Goal: Transaction & Acquisition: Purchase product/service

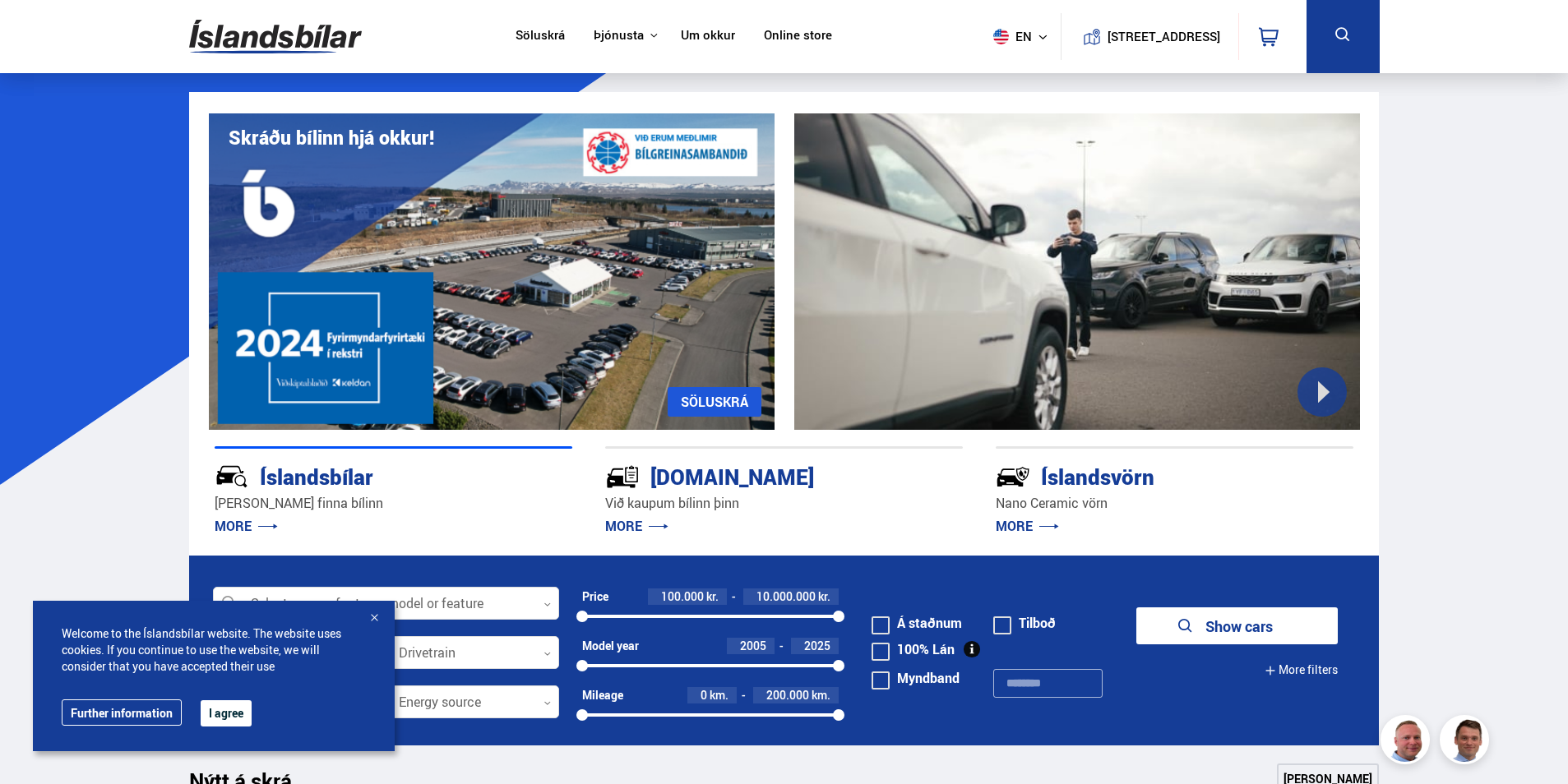
drag, startPoint x: 1458, startPoint y: 269, endPoint x: 1361, endPoint y: 296, distance: 100.7
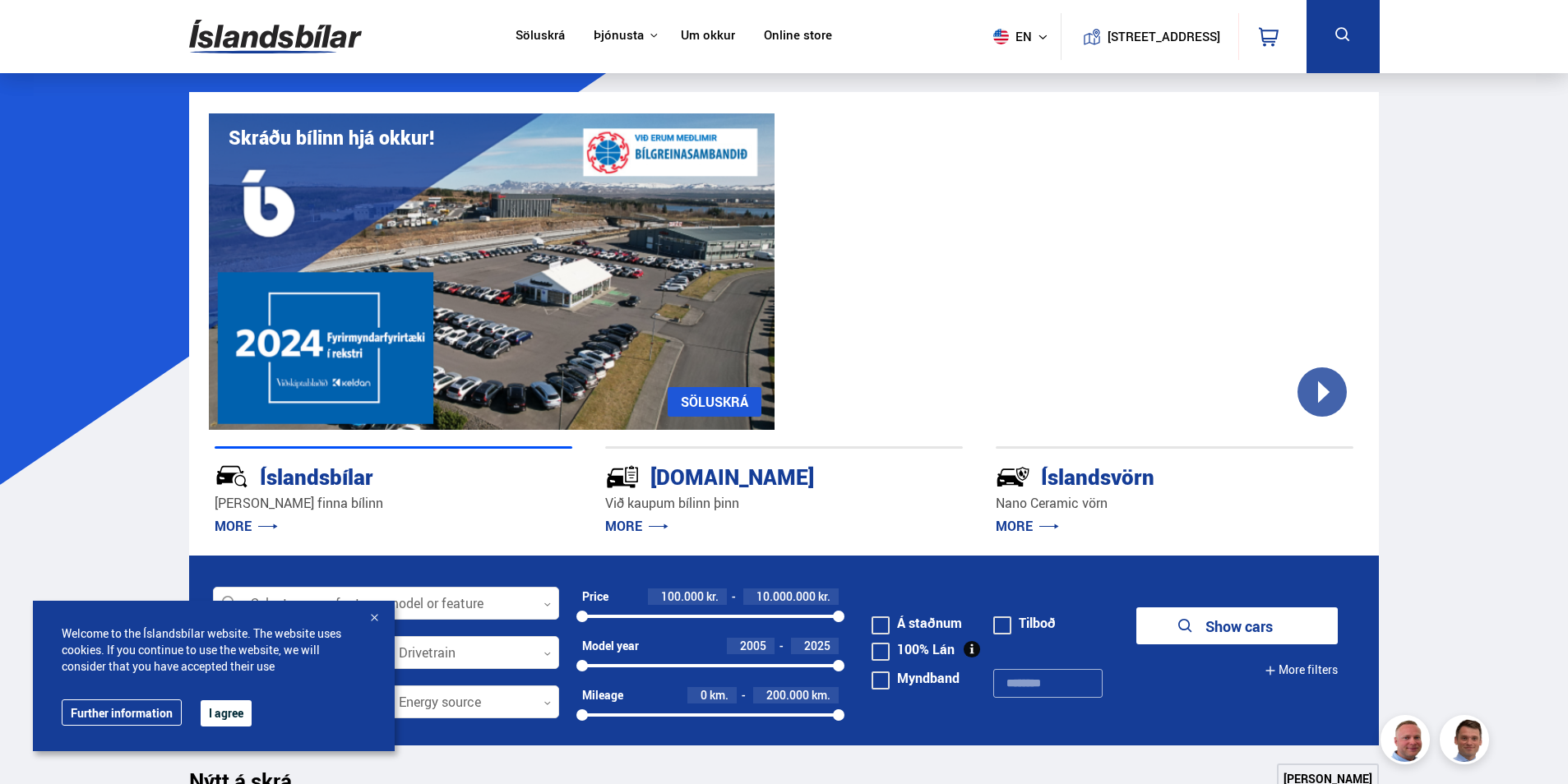
click at [226, 714] on button "I agree" at bounding box center [226, 713] width 51 height 26
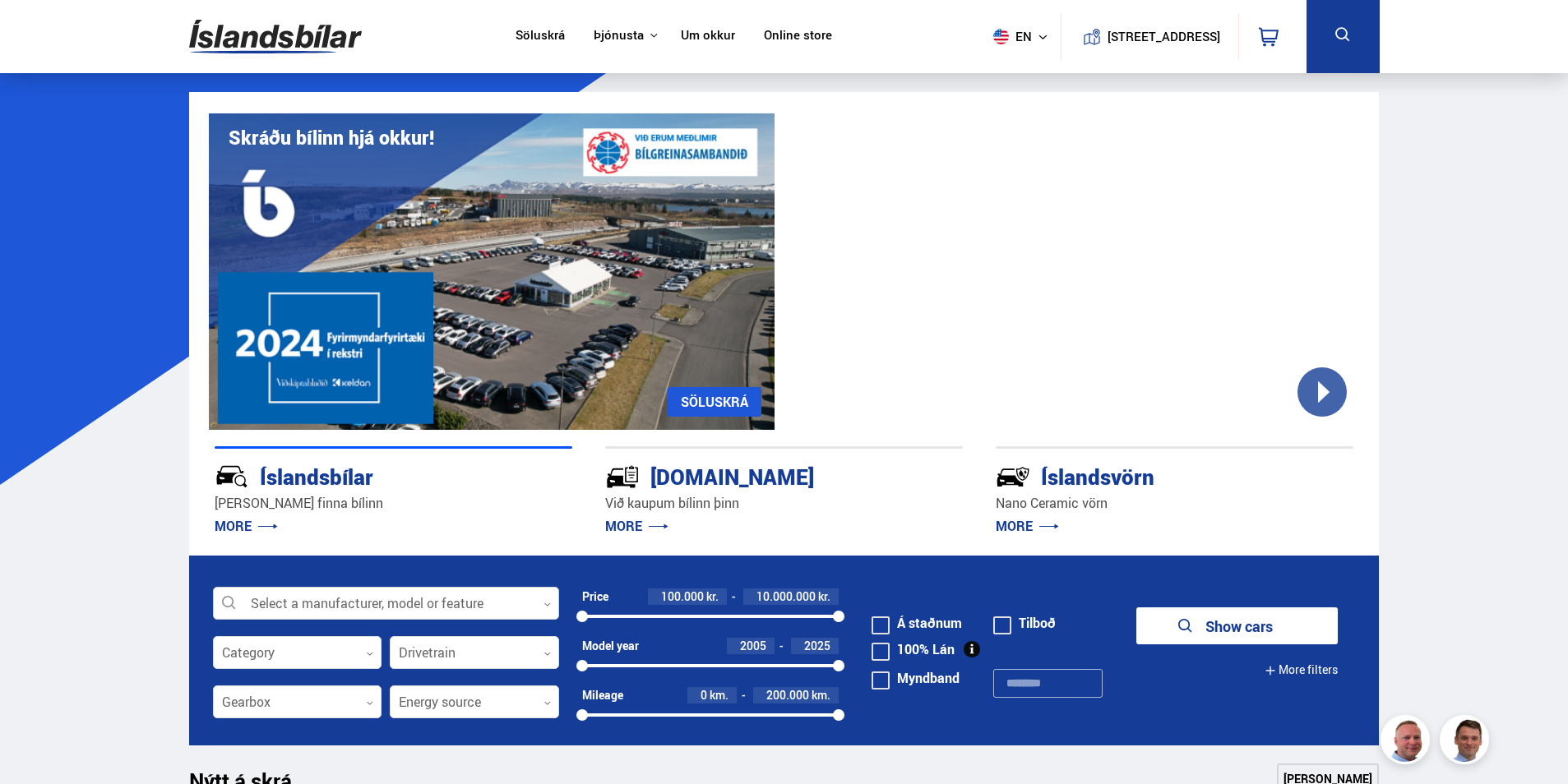
click at [448, 601] on div at bounding box center [386, 604] width 346 height 33
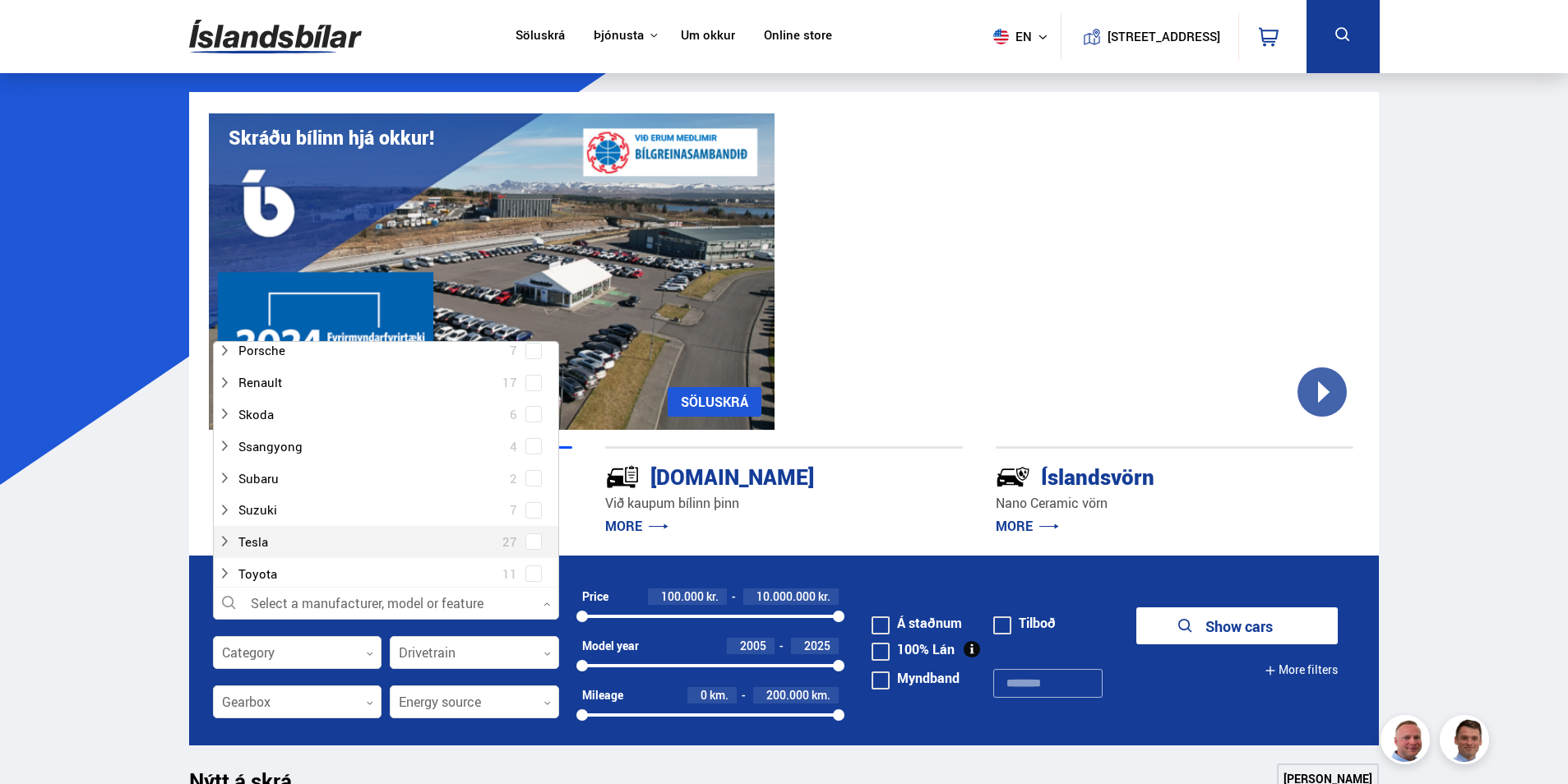
scroll to position [986, 0]
click at [259, 513] on div at bounding box center [369, 516] width 303 height 24
click at [293, 482] on div at bounding box center [402, 479] width 303 height 24
click at [532, 480] on div "Tesla Model 3 13 Tesla Model S 1 Tesla Model X 5 Tesla Model Y 8" at bounding box center [386, 431] width 345 height 127
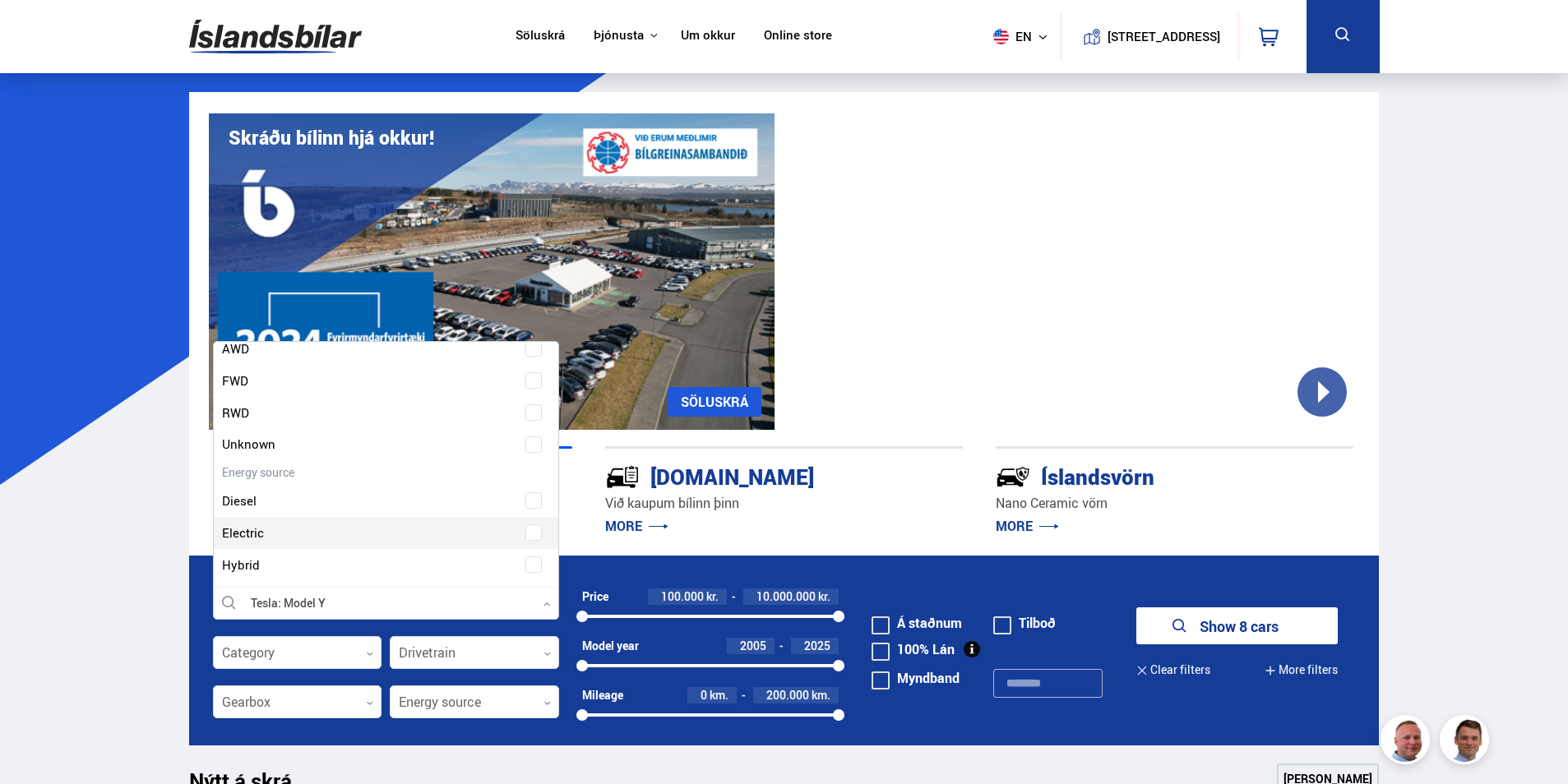
scroll to position [2219, 0]
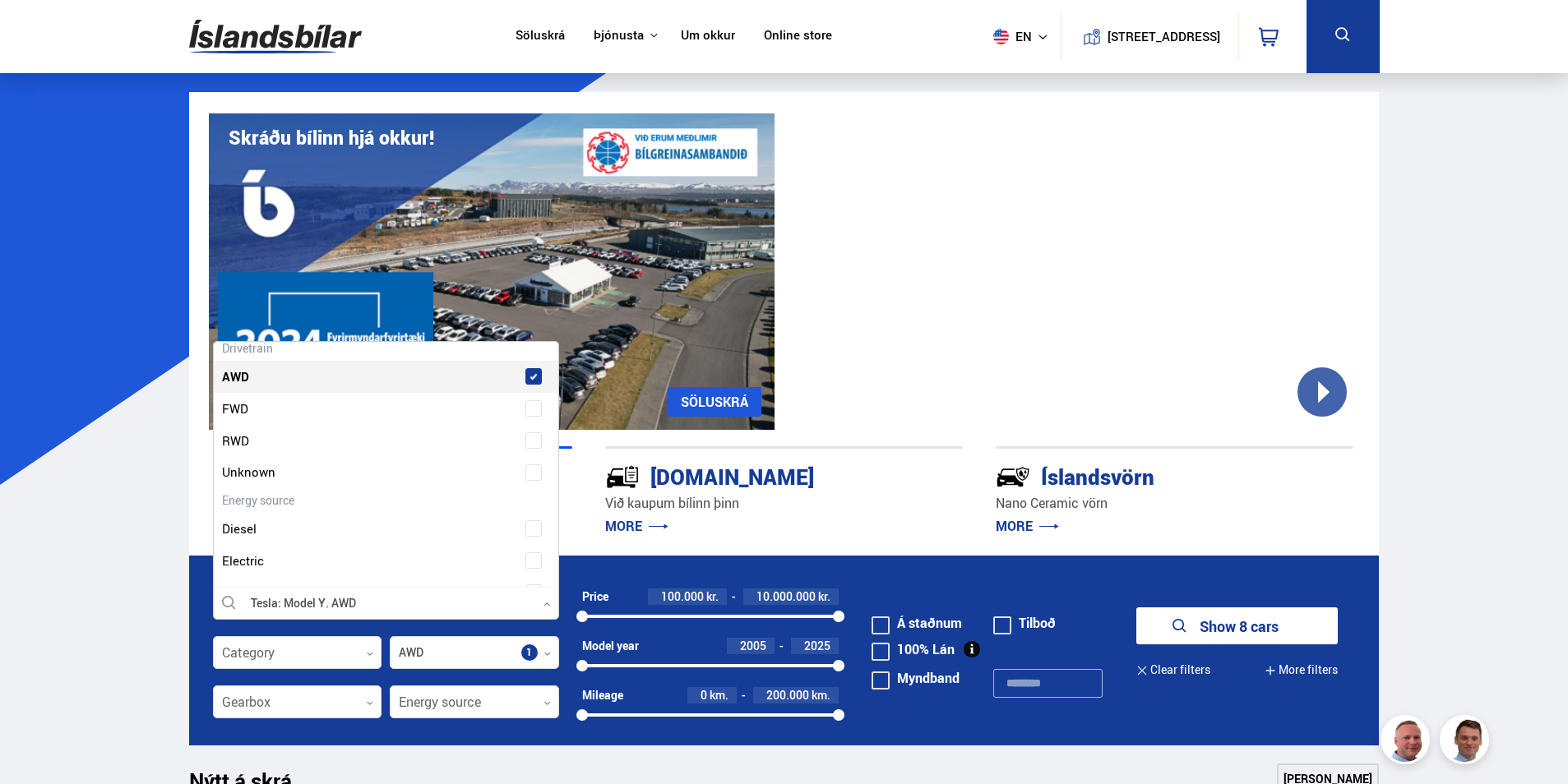
click at [533, 377] on span at bounding box center [533, 376] width 16 height 16
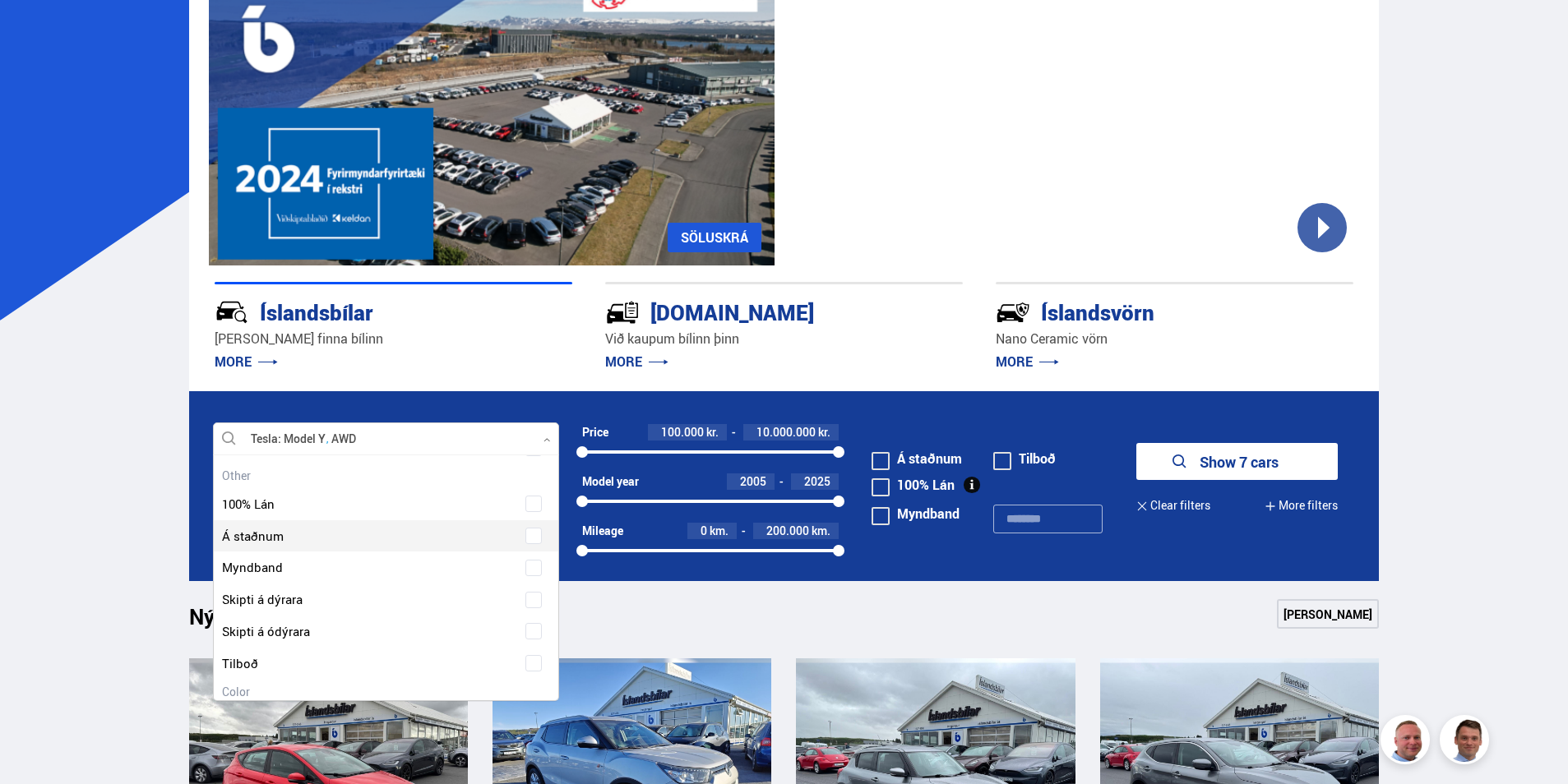
scroll to position [2548, 0]
click at [648, 621] on div "Nýtt á skrá Sjá meira" at bounding box center [785, 619] width 1191 height 39
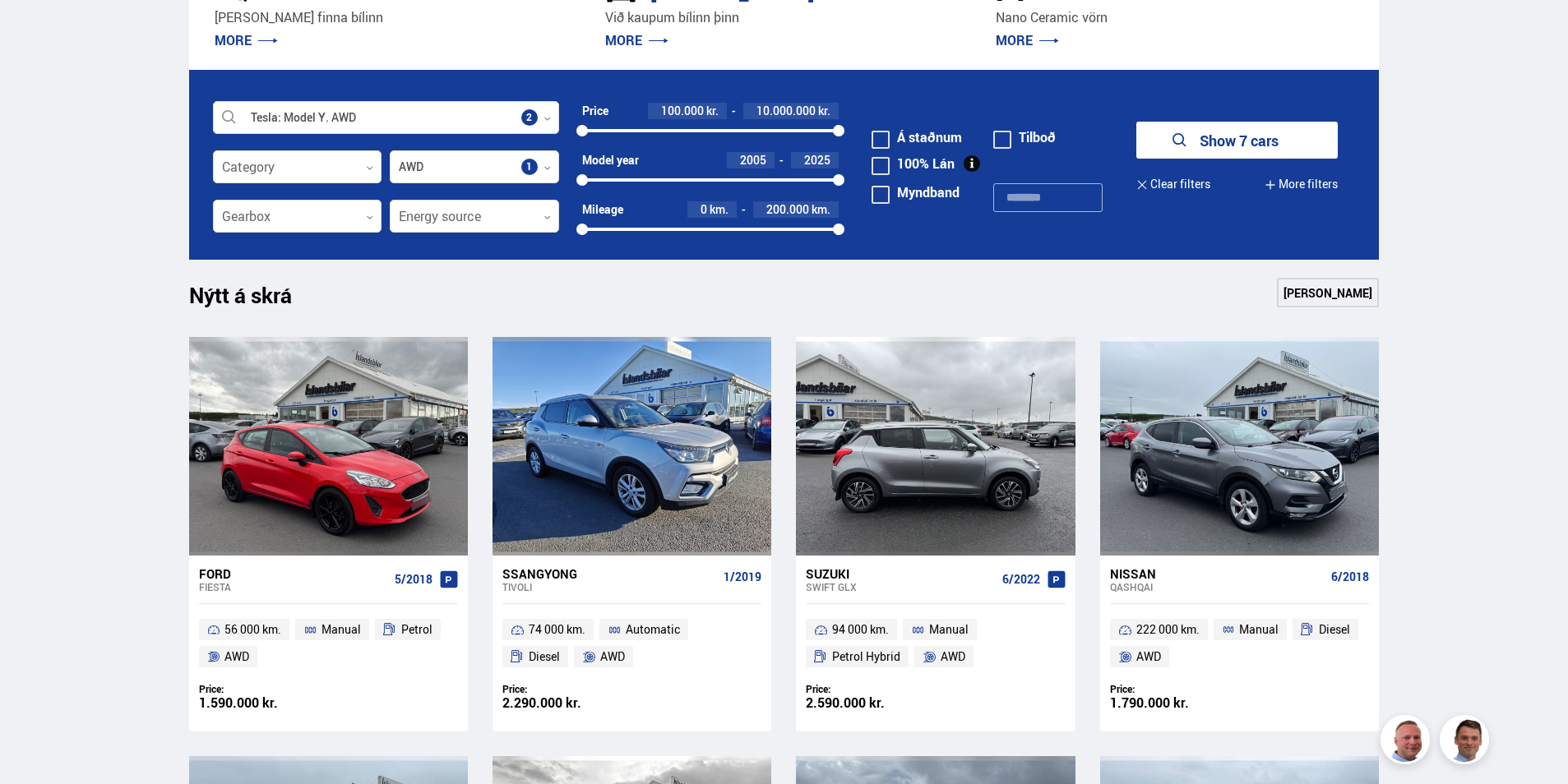
scroll to position [494, 0]
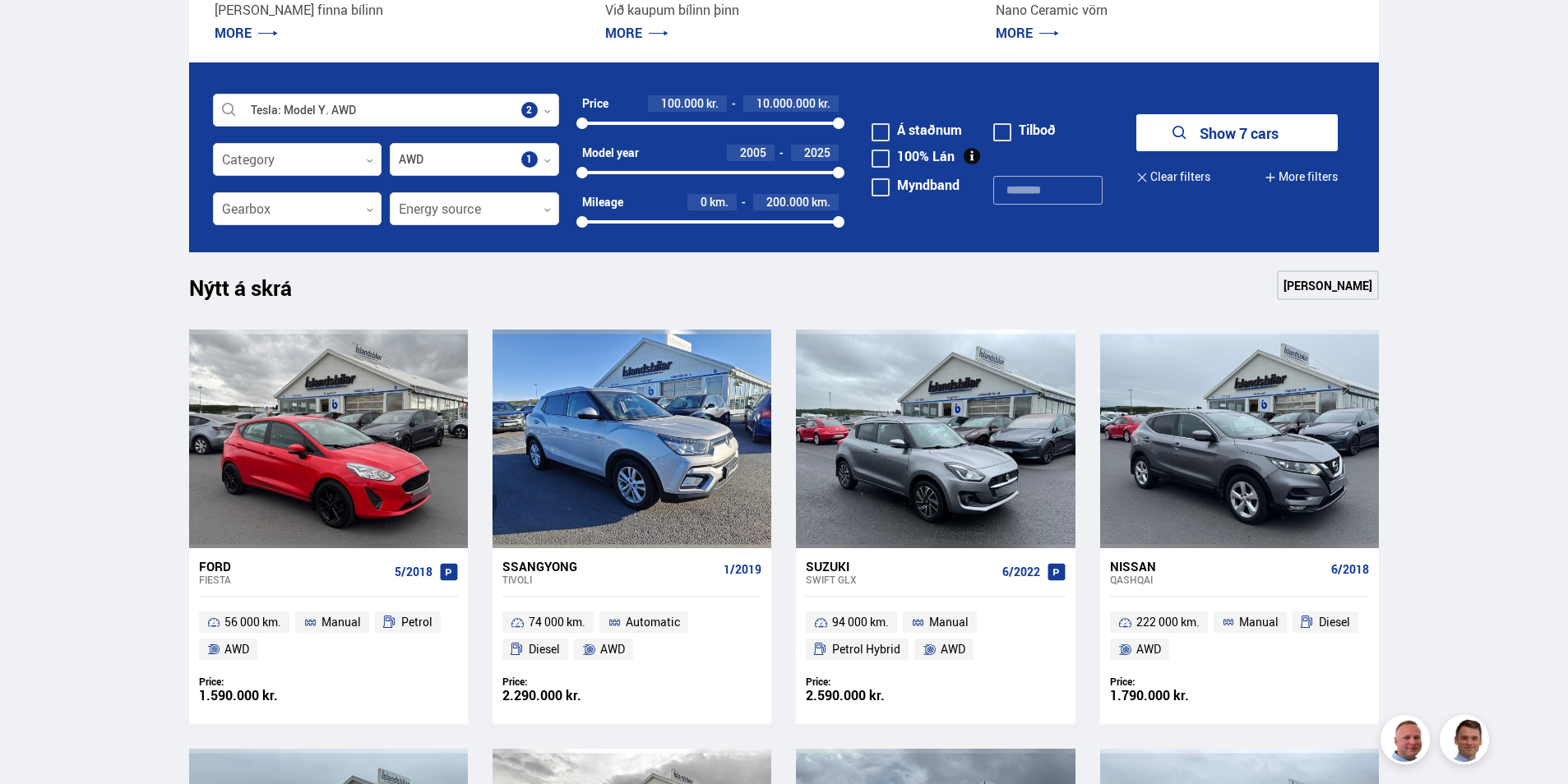
click at [1332, 282] on link "[PERSON_NAME]" at bounding box center [1328, 285] width 102 height 30
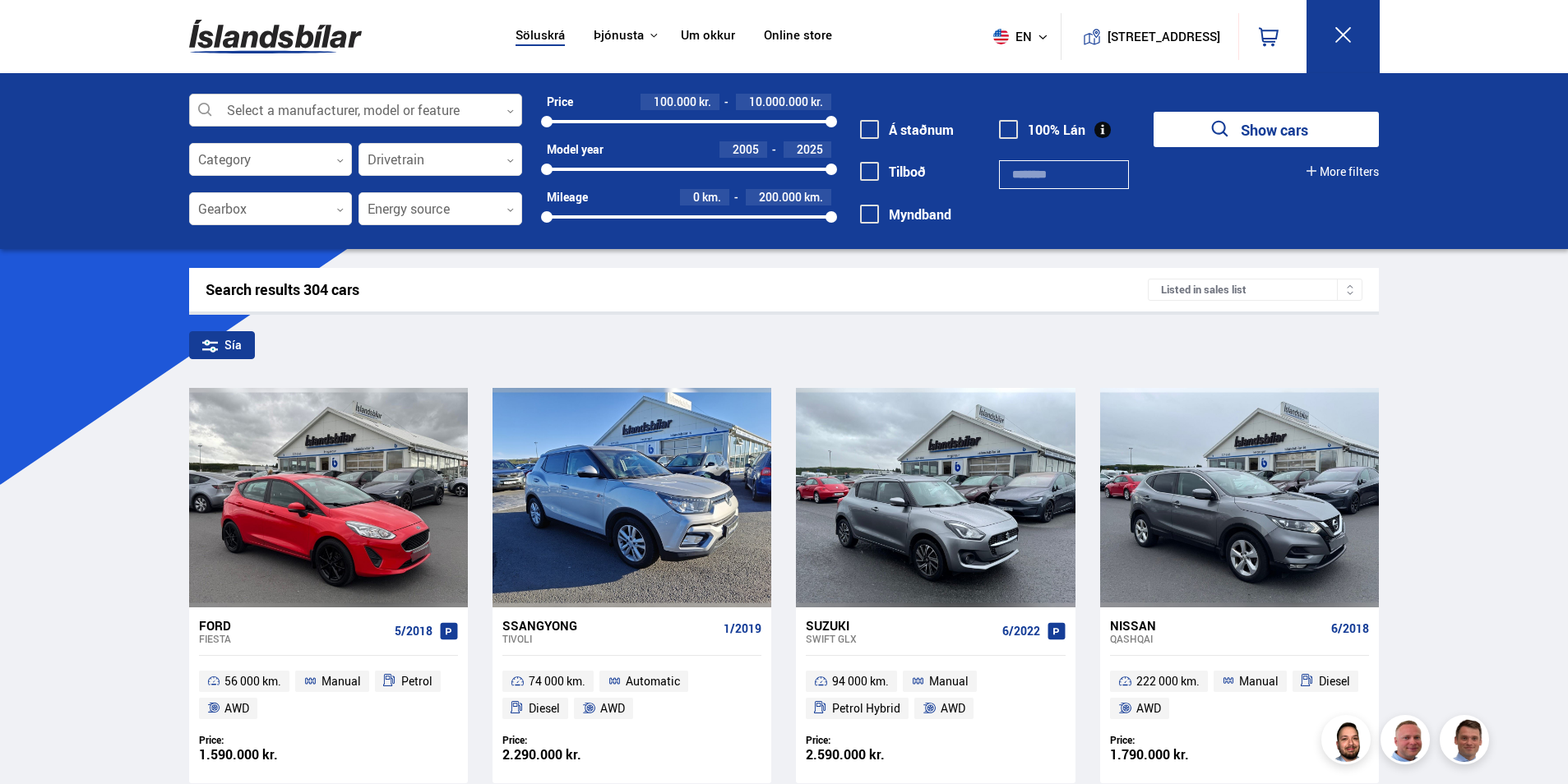
click at [347, 114] on div at bounding box center [356, 110] width 333 height 33
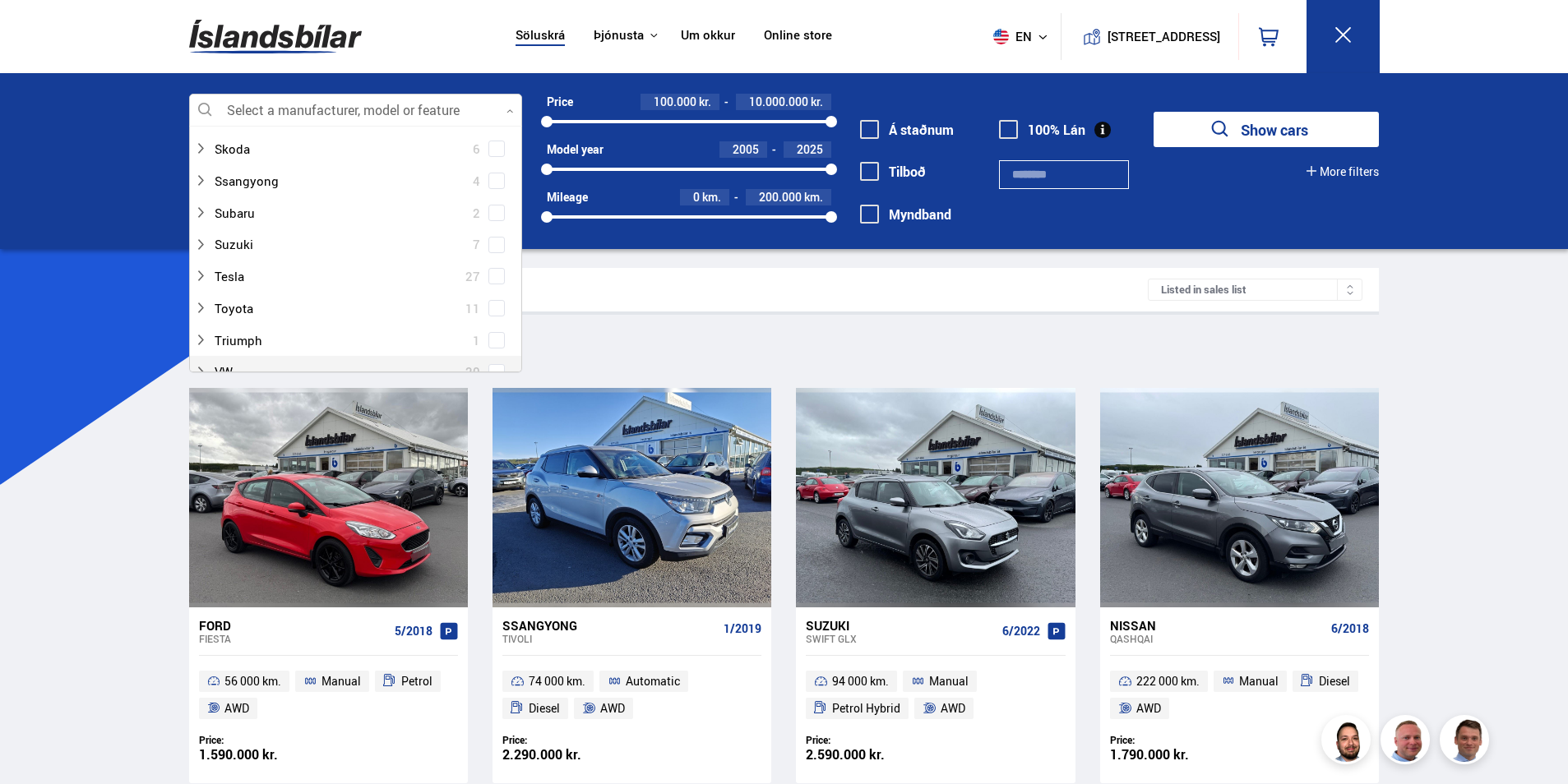
scroll to position [986, 0]
click at [494, 302] on span at bounding box center [497, 300] width 7 height 7
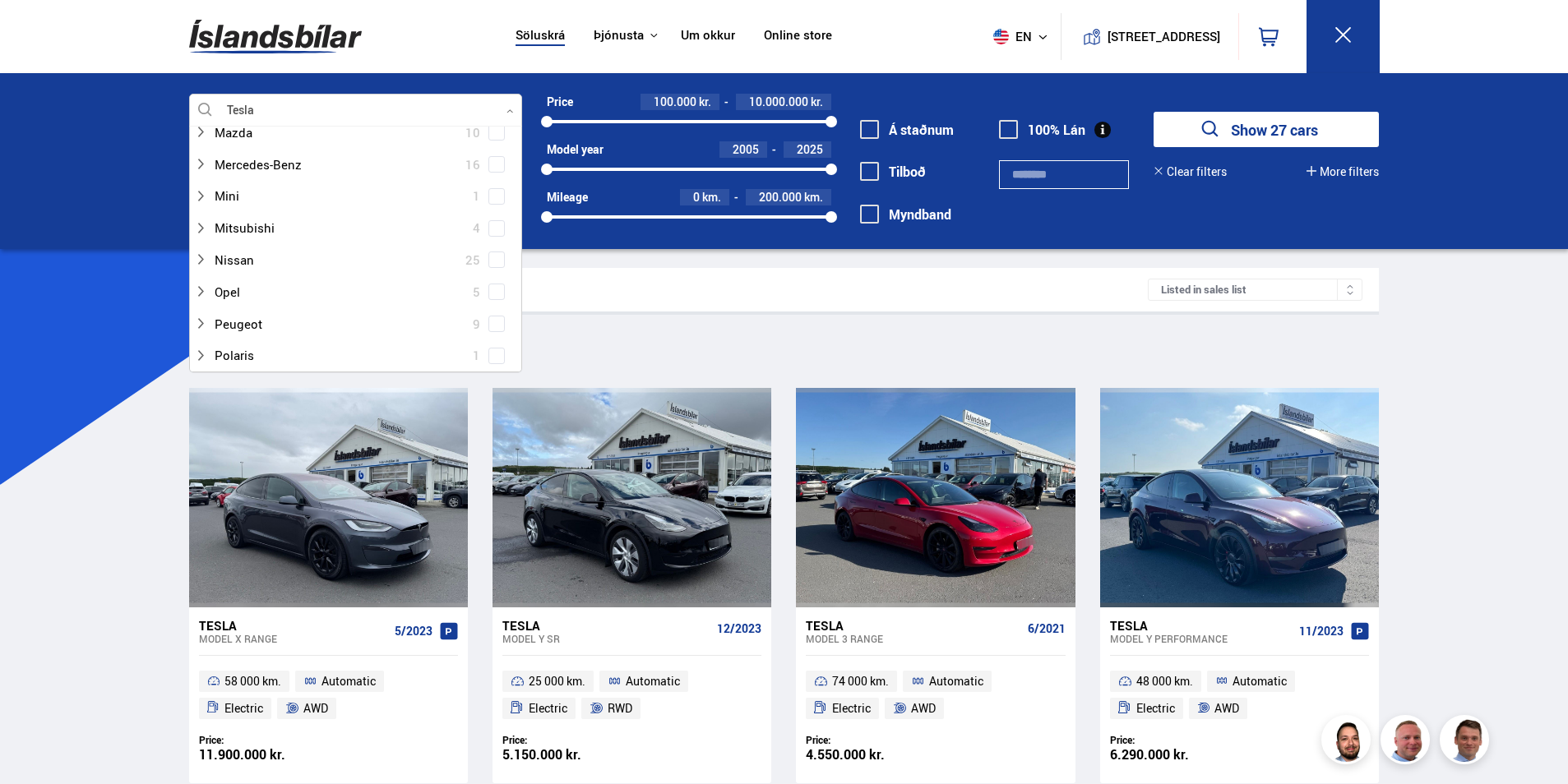
scroll to position [1069, 0]
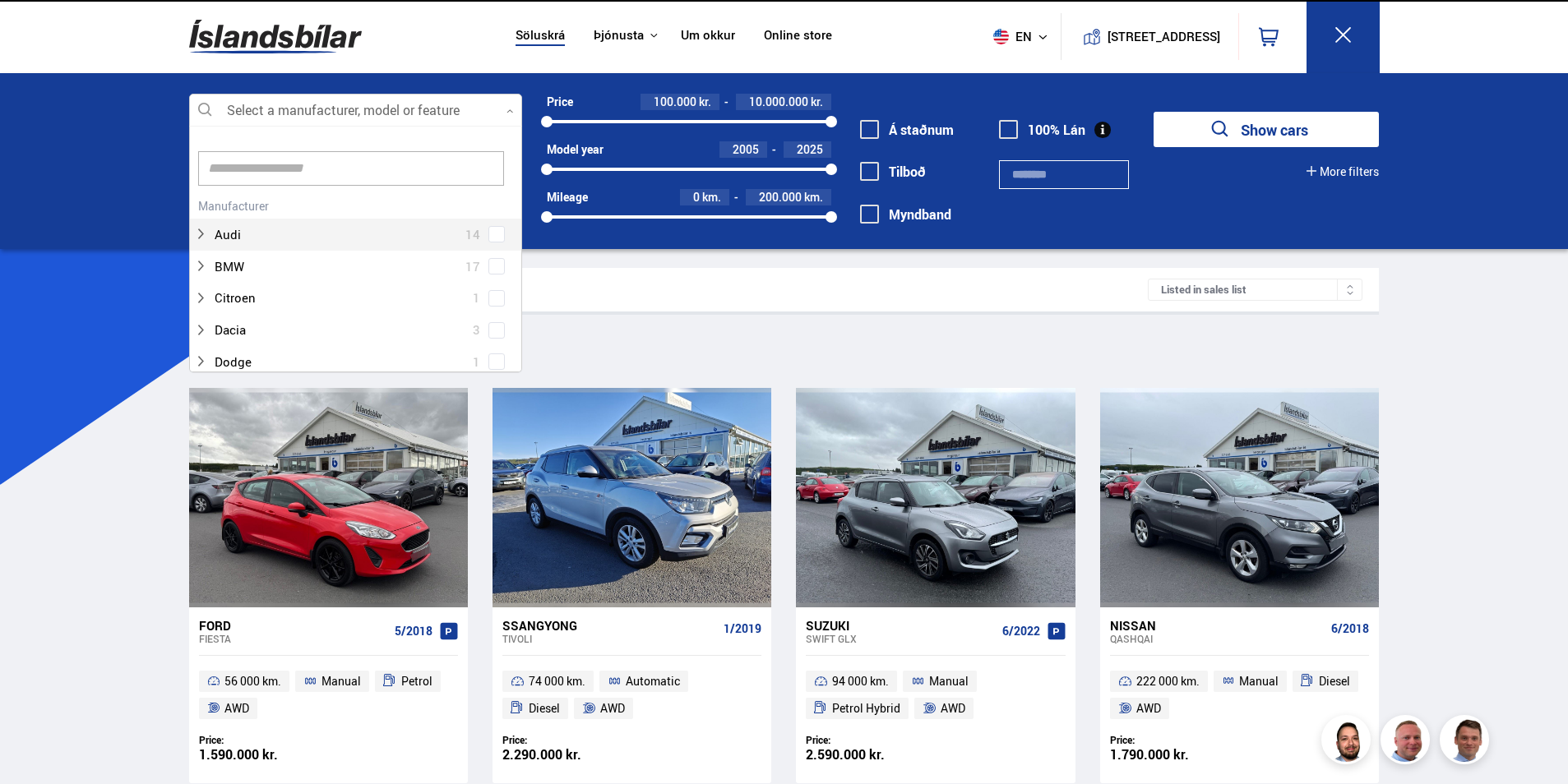
click at [486, 249] on div "Audi 14" at bounding box center [356, 234] width 331 height 32
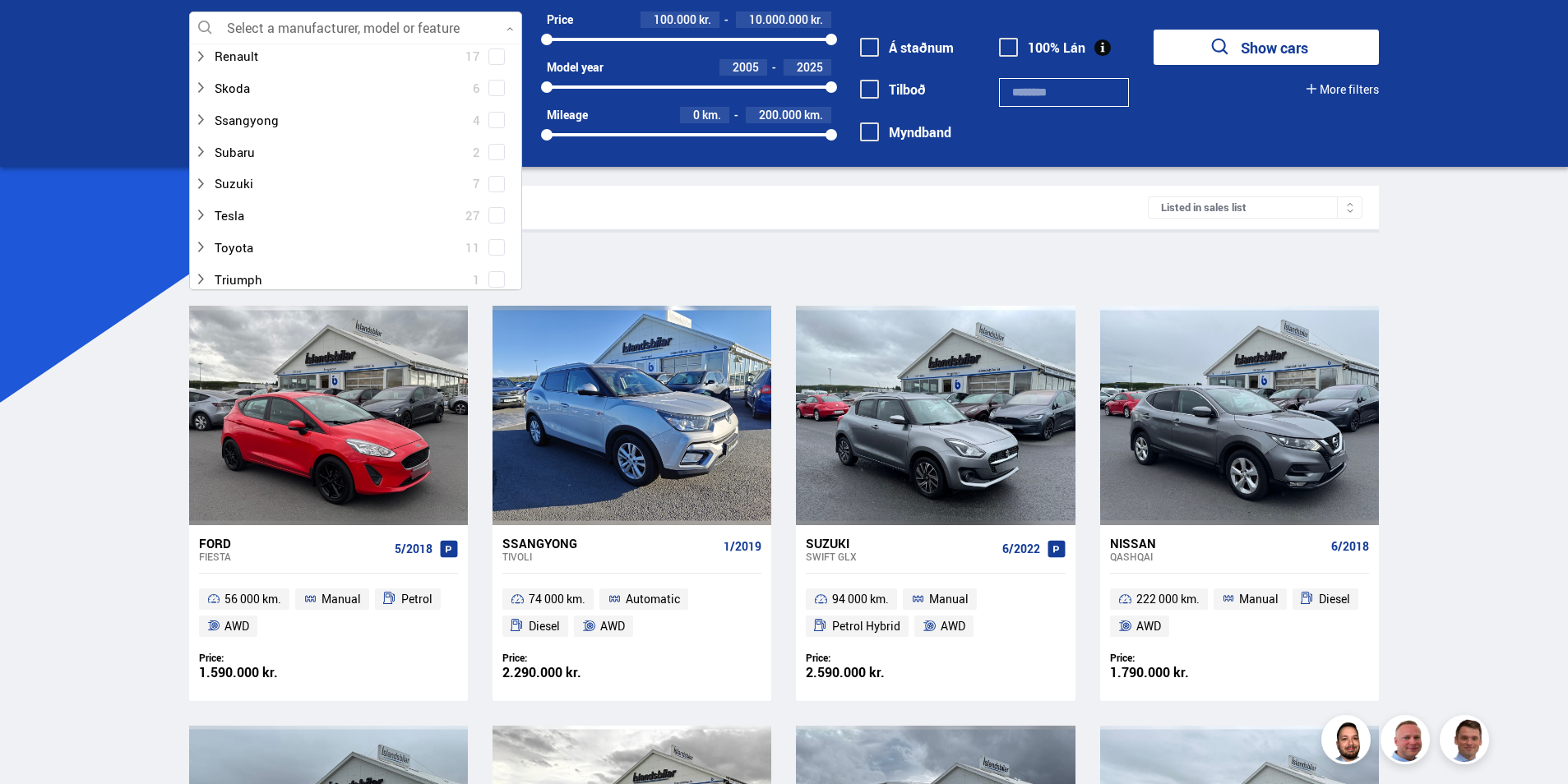
scroll to position [986, 0]
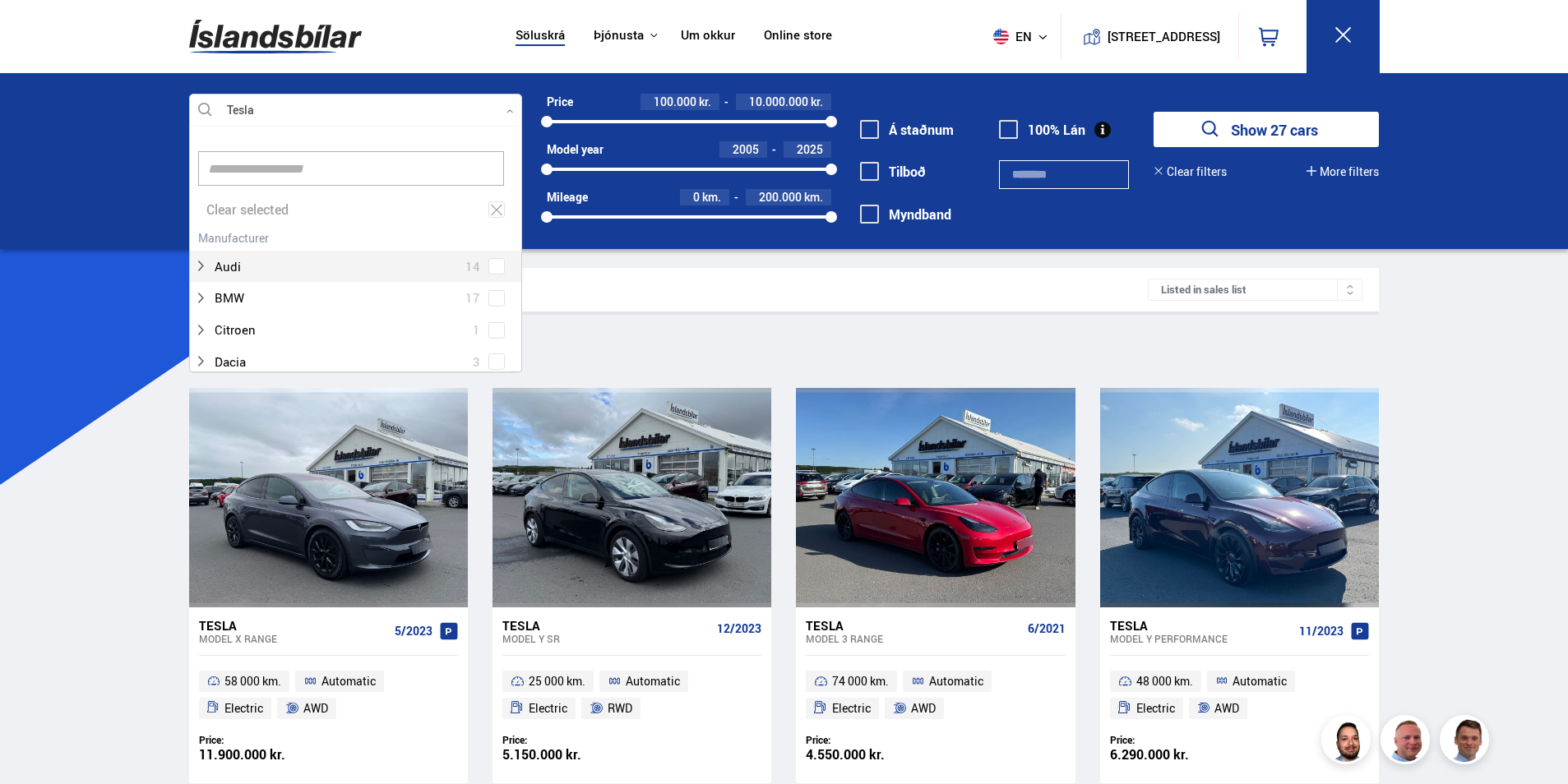
click at [308, 174] on input at bounding box center [351, 168] width 306 height 35
click at [494, 217] on span at bounding box center [497, 220] width 7 height 7
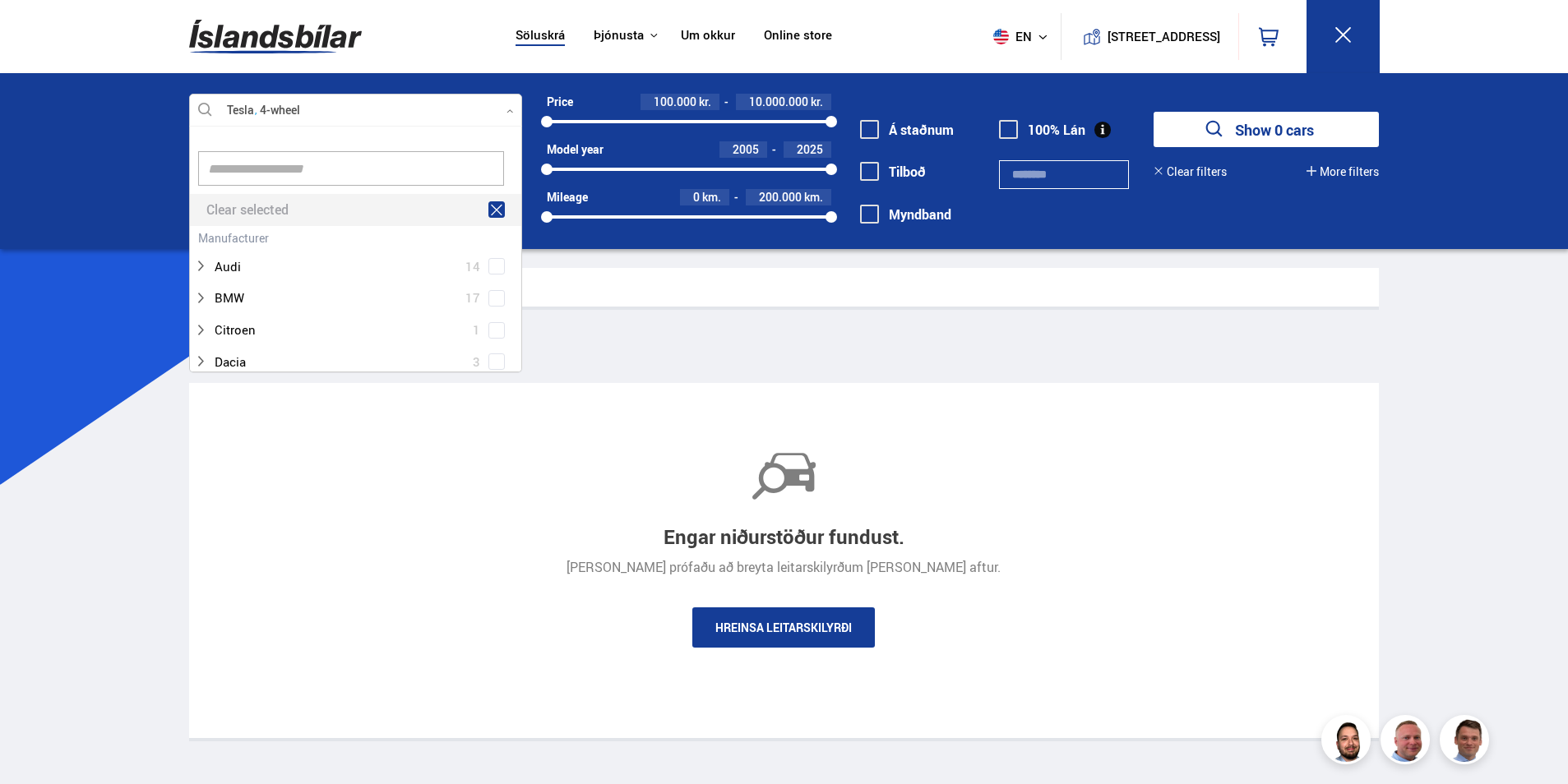
click at [497, 206] on icon at bounding box center [497, 210] width 12 height 11
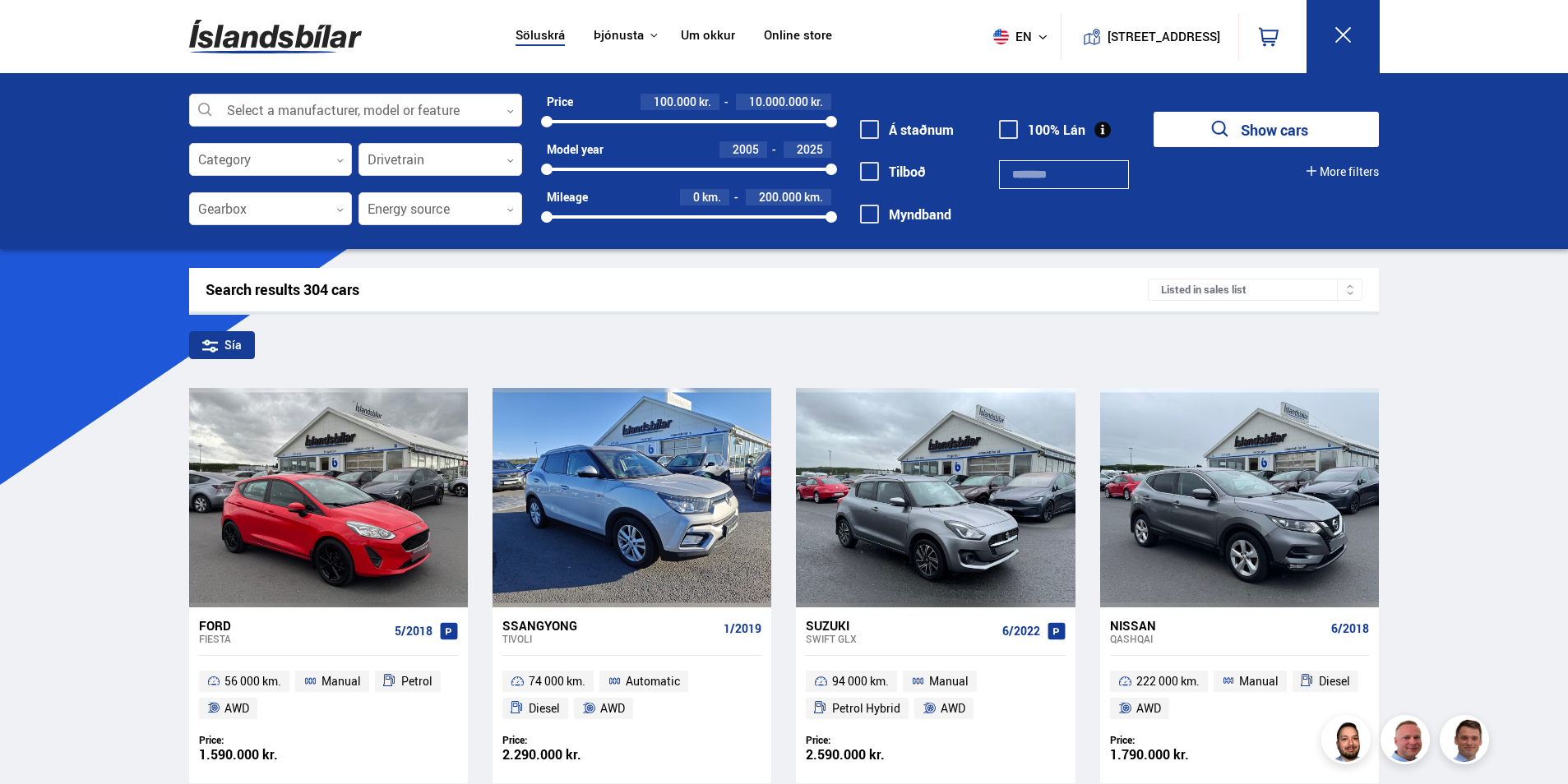
drag, startPoint x: 1237, startPoint y: 125, endPoint x: 1227, endPoint y: 128, distance: 10.4
click at [1237, 124] on button "Show cars" at bounding box center [1266, 130] width 225 height 36
click at [1257, 125] on button "Show cars" at bounding box center [1266, 130] width 225 height 36
click at [500, 109] on div at bounding box center [356, 110] width 333 height 33
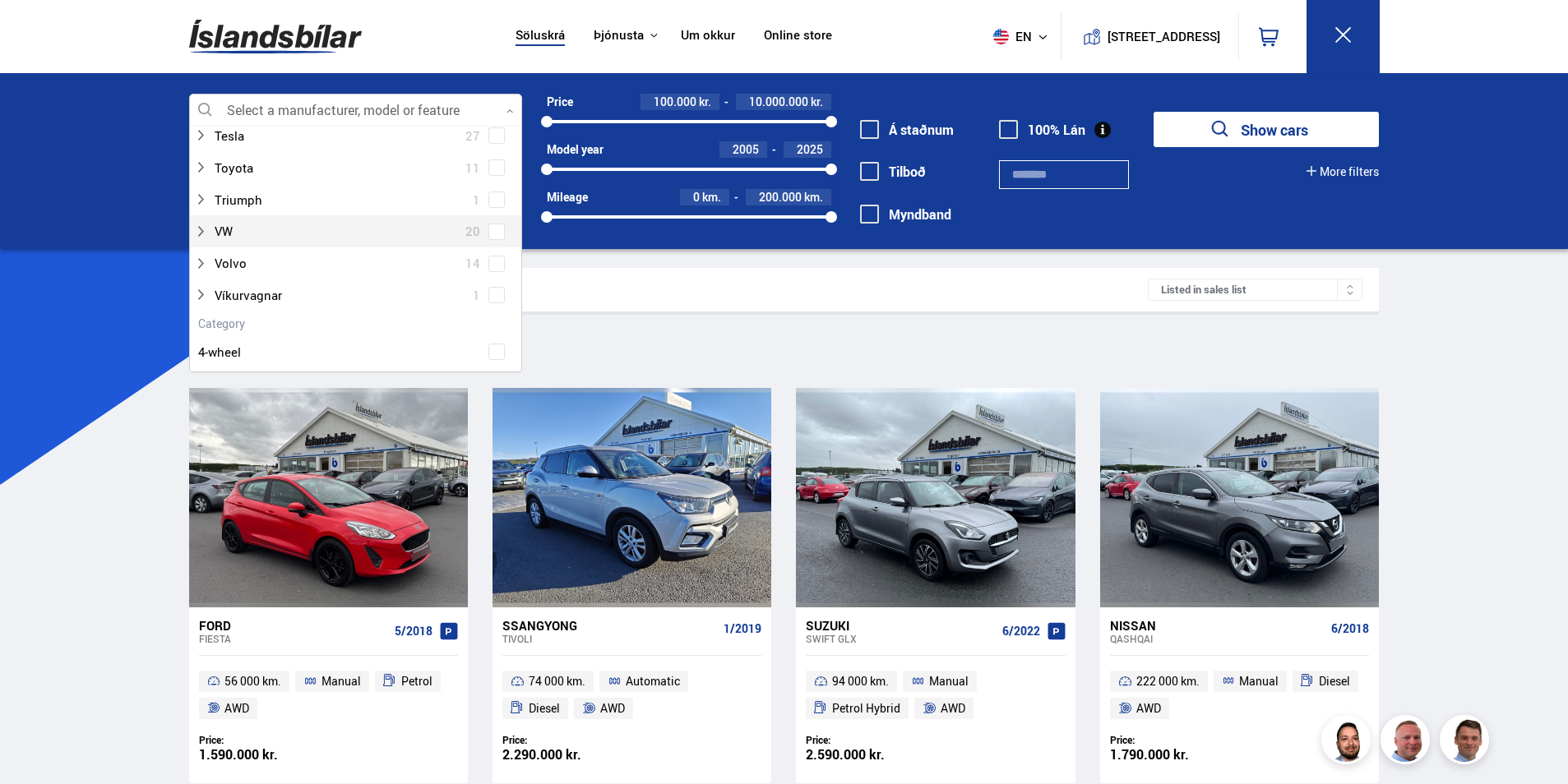
scroll to position [1069, 0]
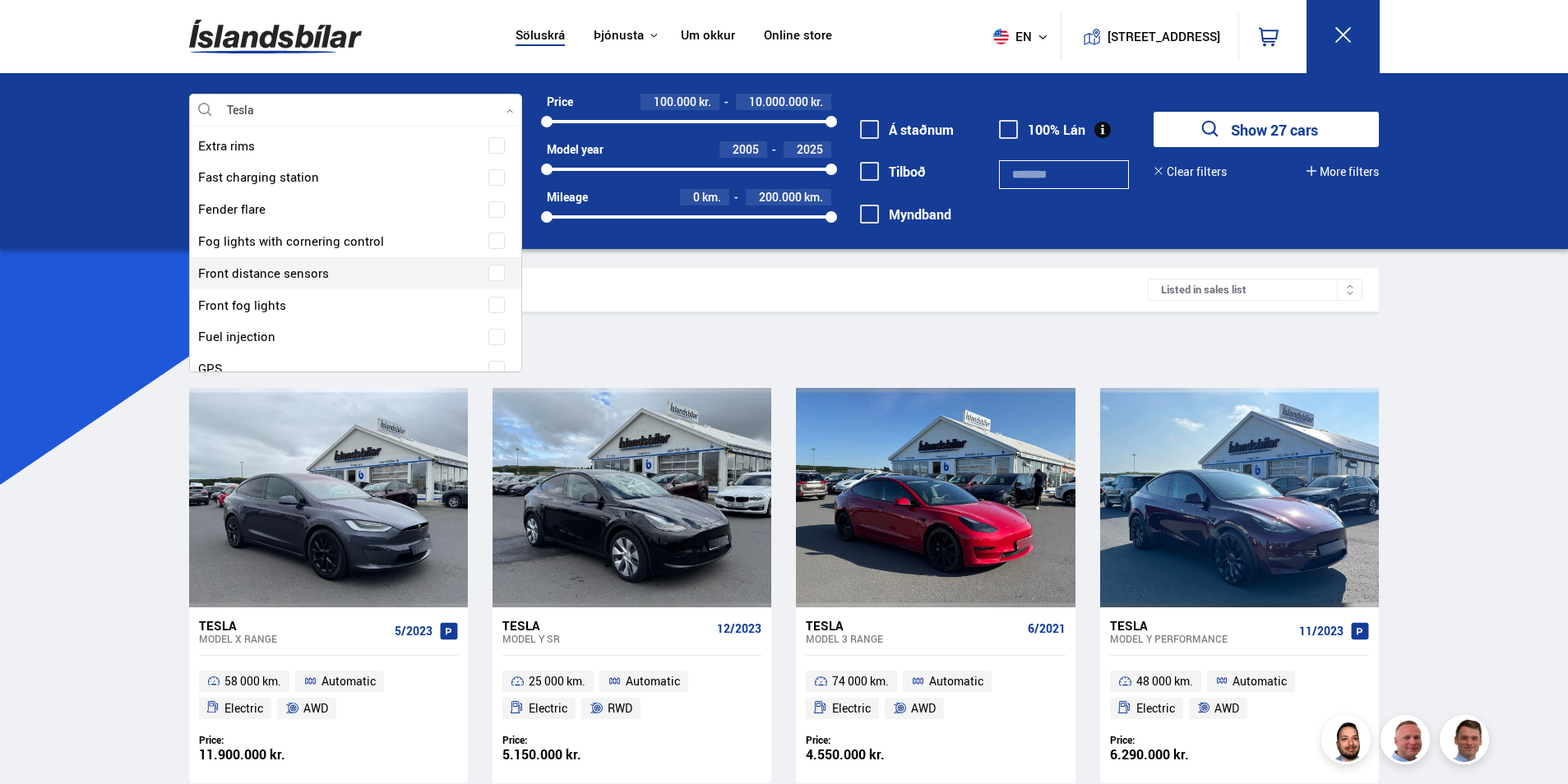
scroll to position [6659, 0]
click at [1255, 126] on button "Show 27 cars" at bounding box center [1266, 130] width 225 height 36
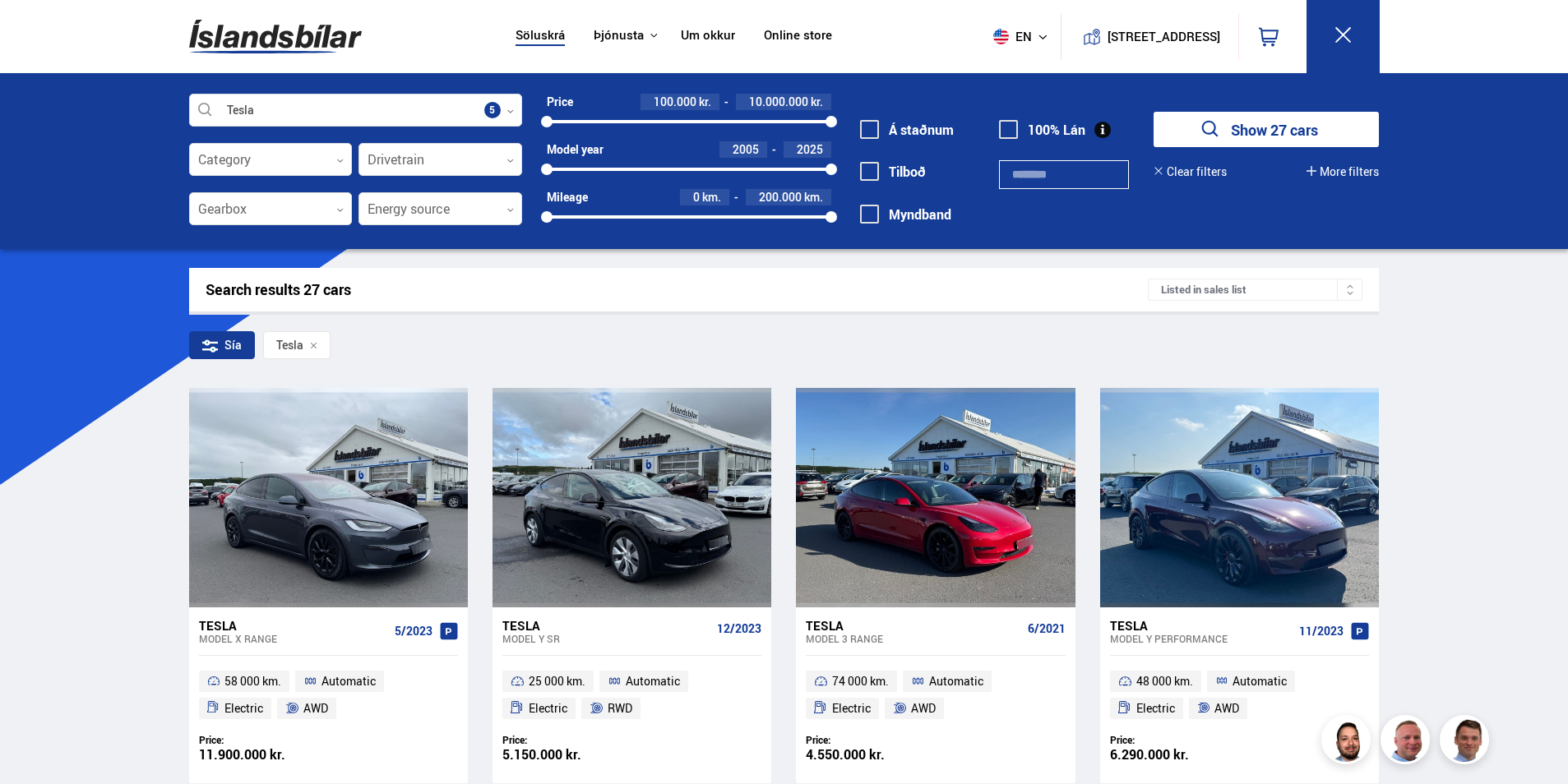
click at [1256, 126] on button "Show 27 cars" at bounding box center [1266, 130] width 225 height 36
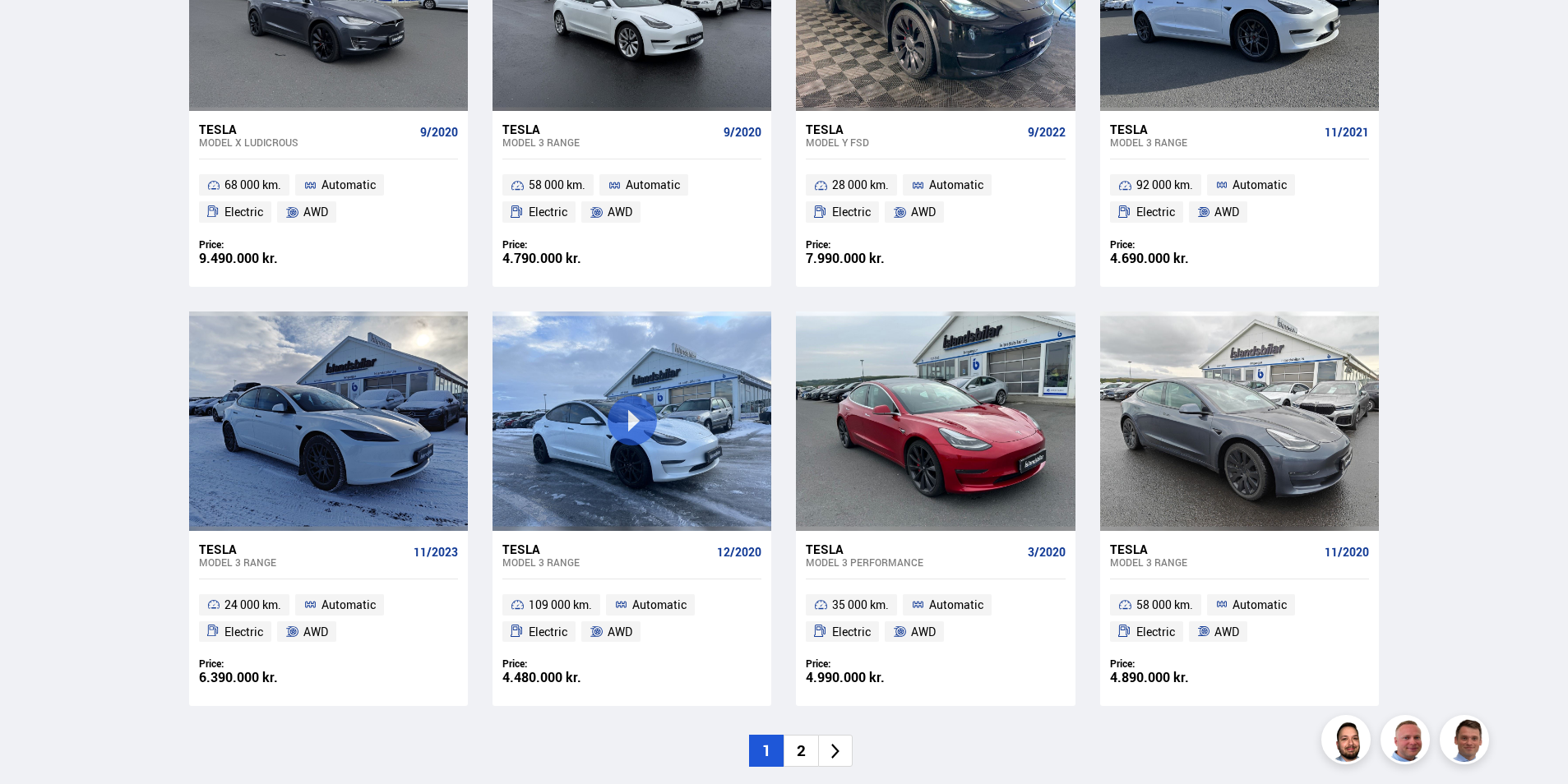
scroll to position [2219, 0]
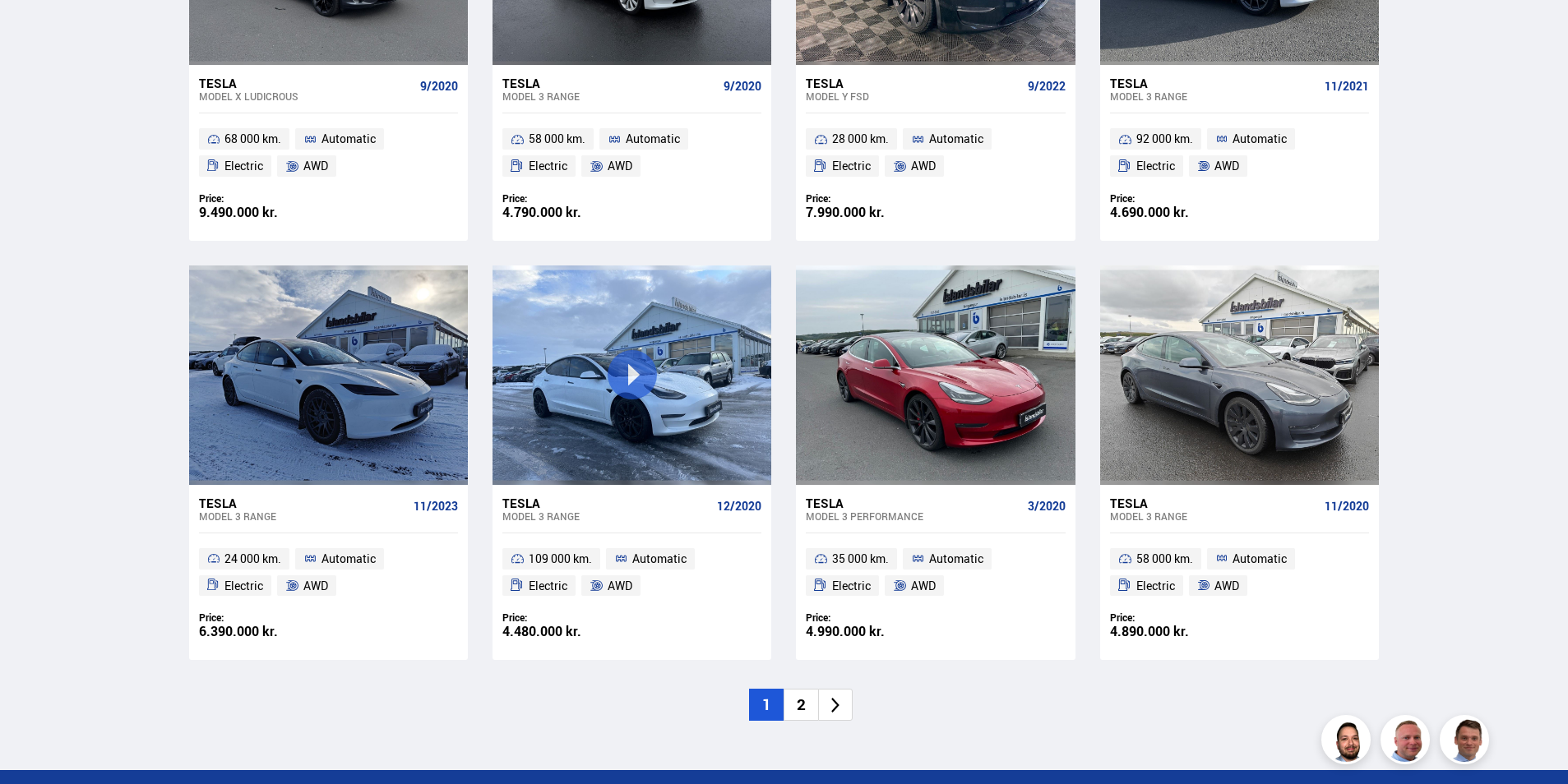
click at [798, 713] on li "2" at bounding box center [800, 705] width 35 height 32
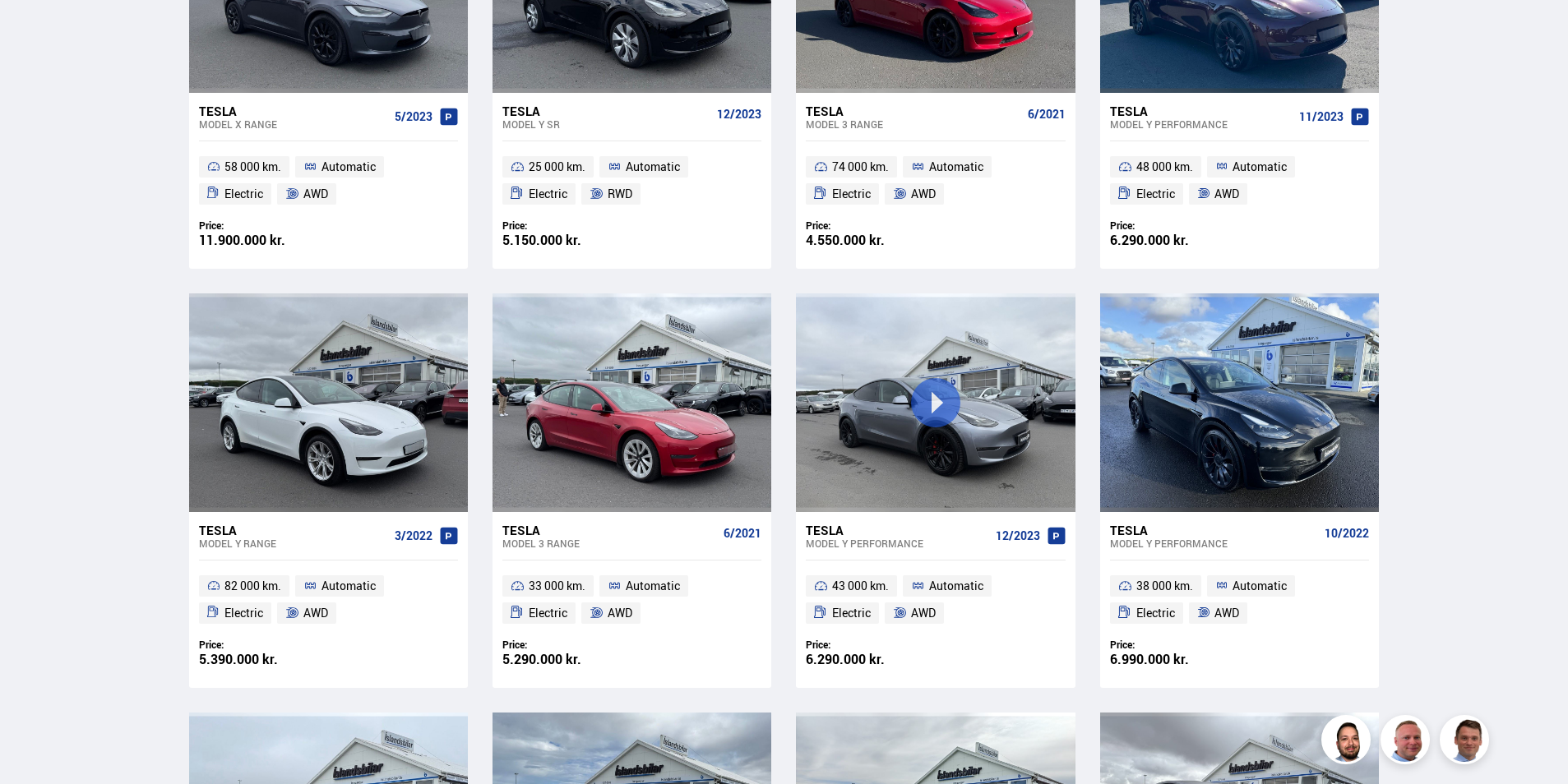
scroll to position [0, 0]
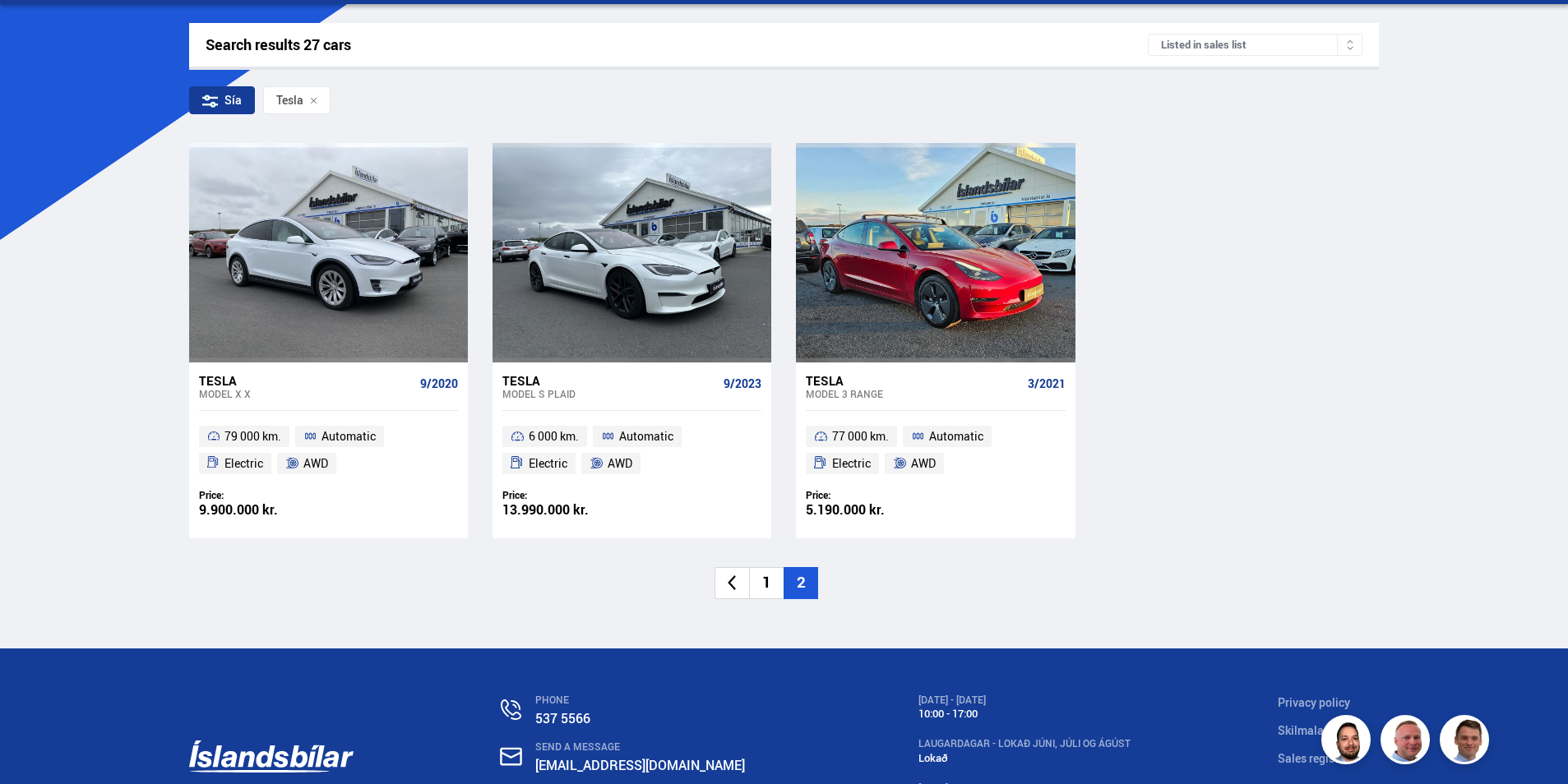
scroll to position [329, 0]
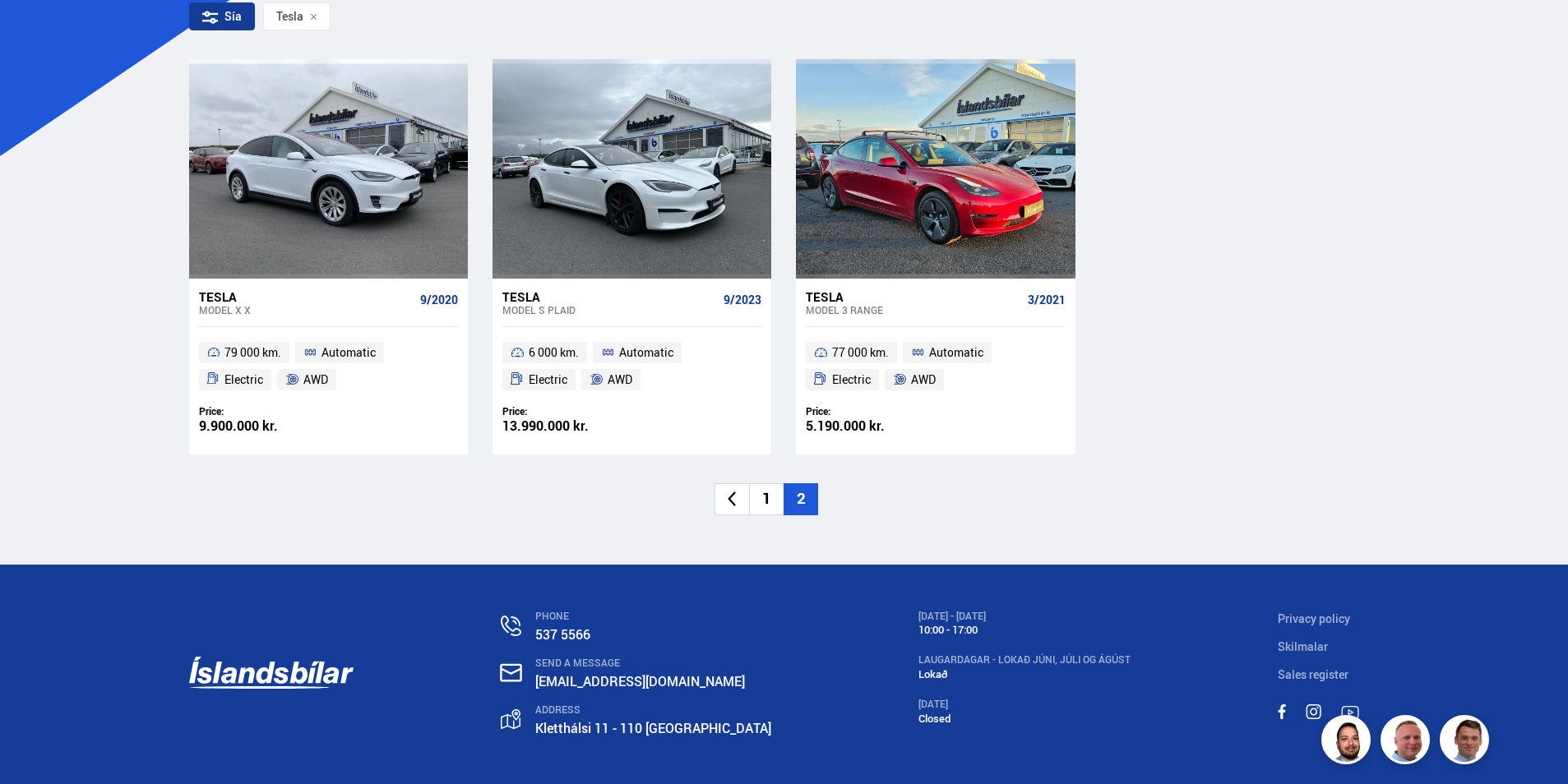
click at [776, 496] on li "1" at bounding box center [766, 499] width 35 height 32
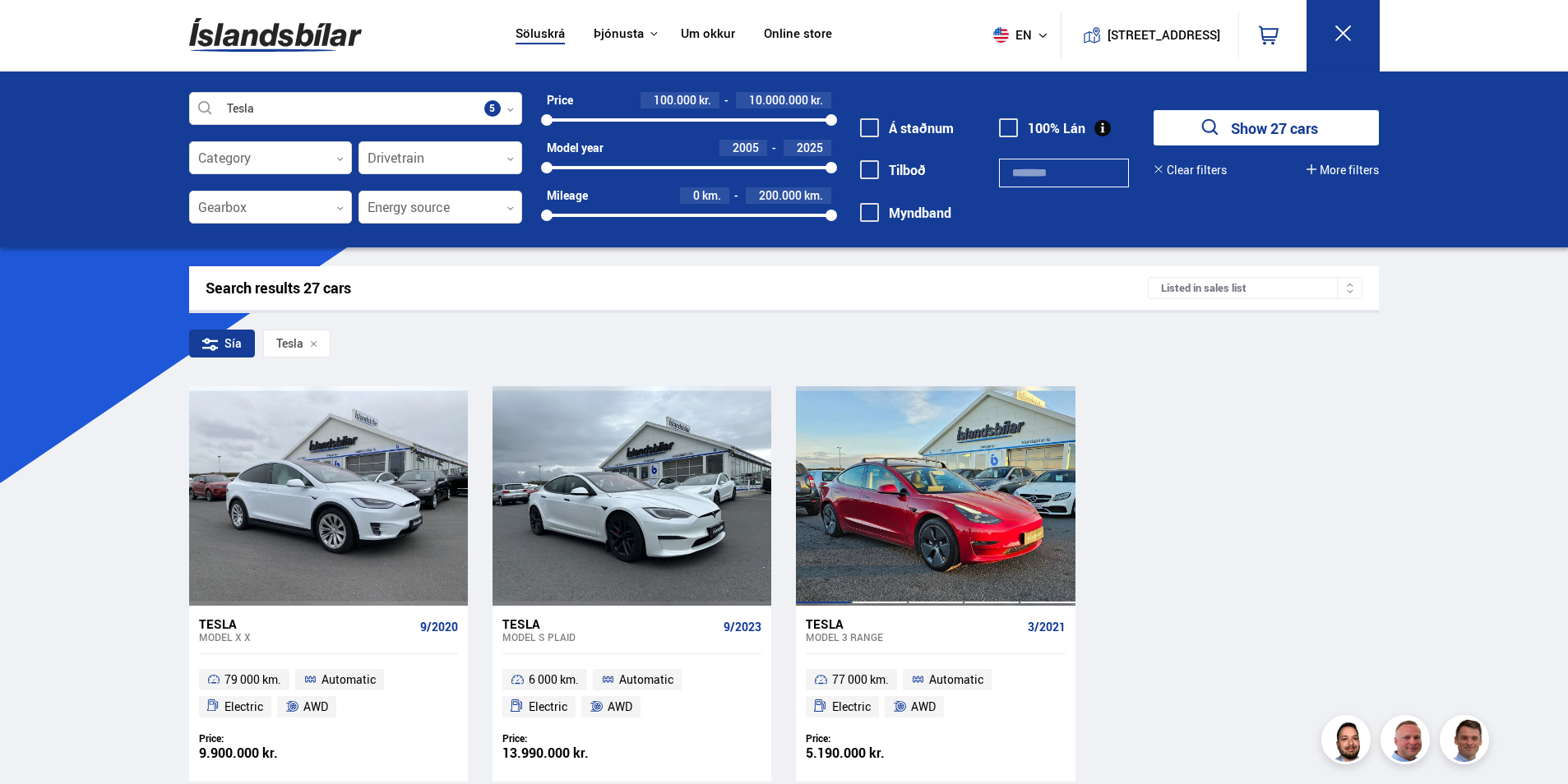
scroll to position [0, 0]
